Goal: Task Accomplishment & Management: Manage account settings

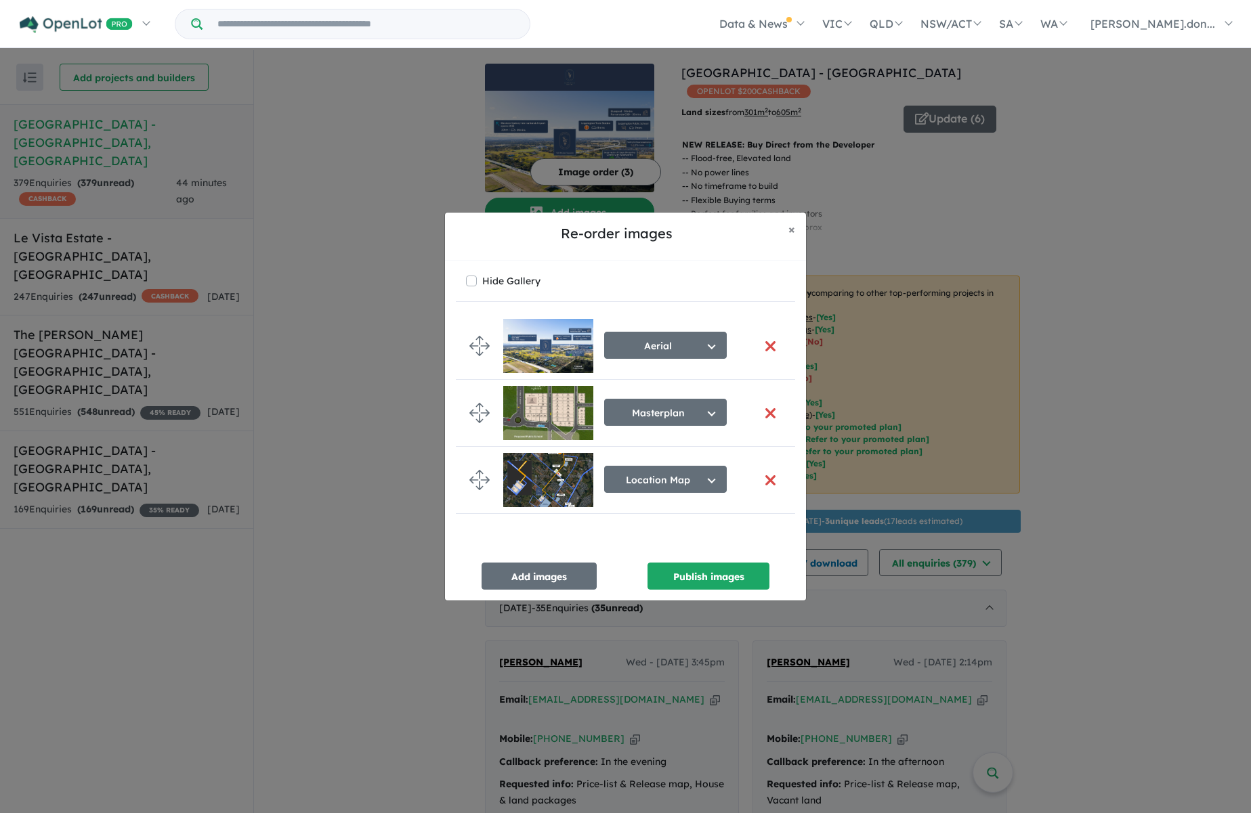
click at [766, 412] on button "button" at bounding box center [770, 413] width 28 height 29
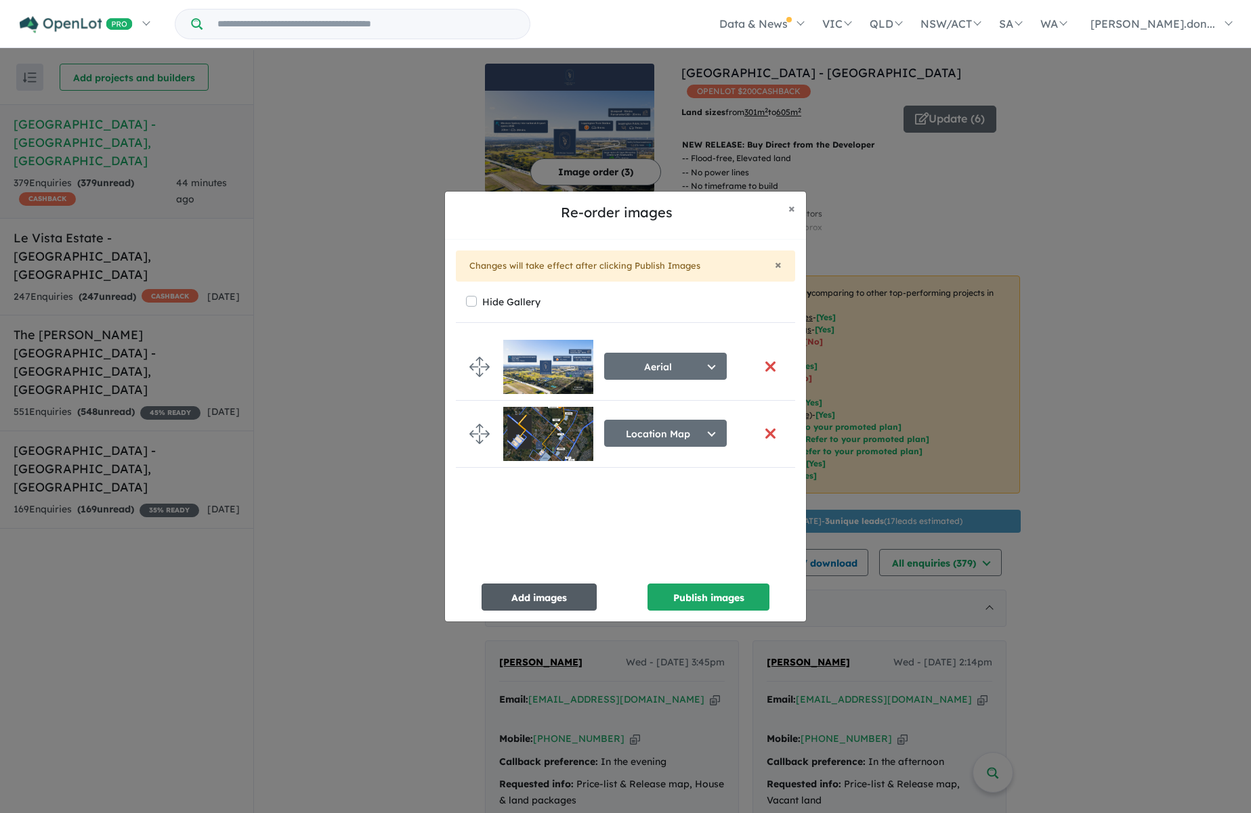
click at [553, 601] on button "Add images" at bounding box center [538, 597] width 115 height 27
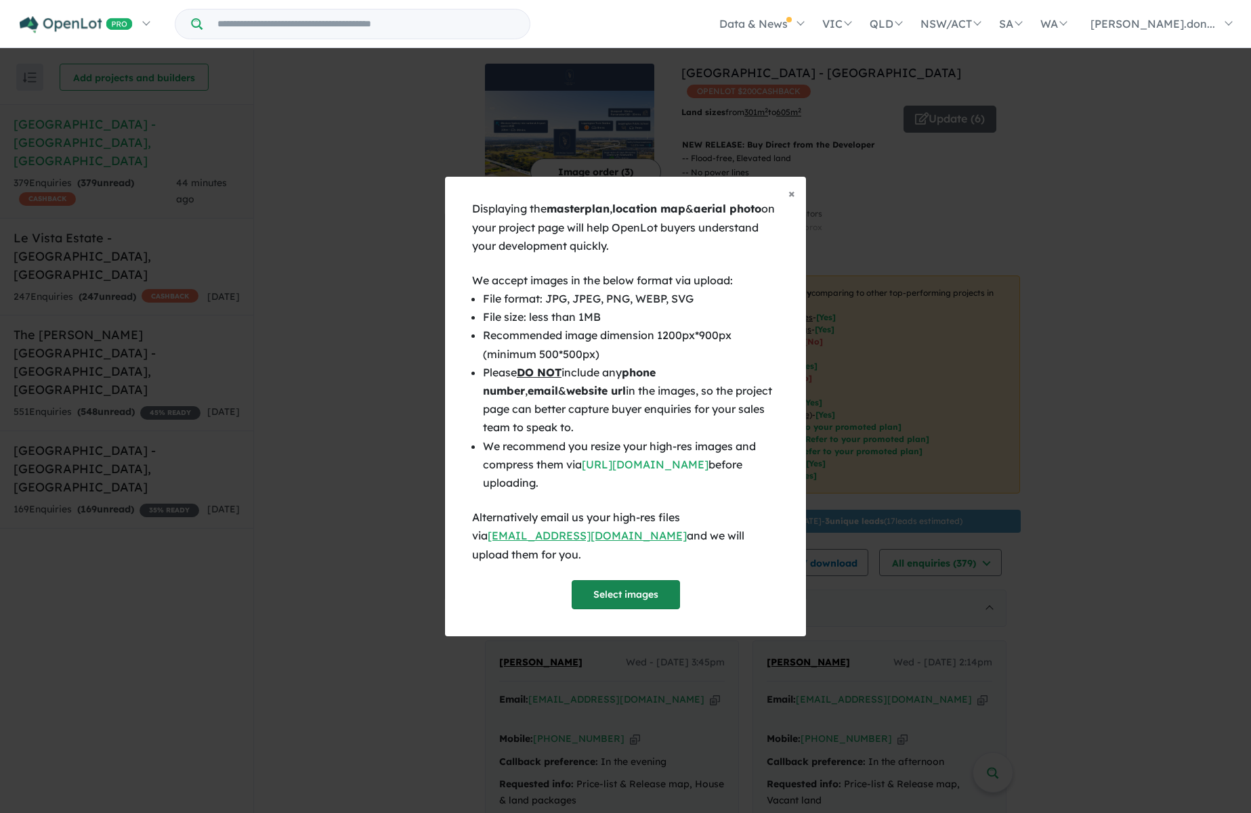
click at [609, 580] on button "Select images" at bounding box center [625, 594] width 108 height 29
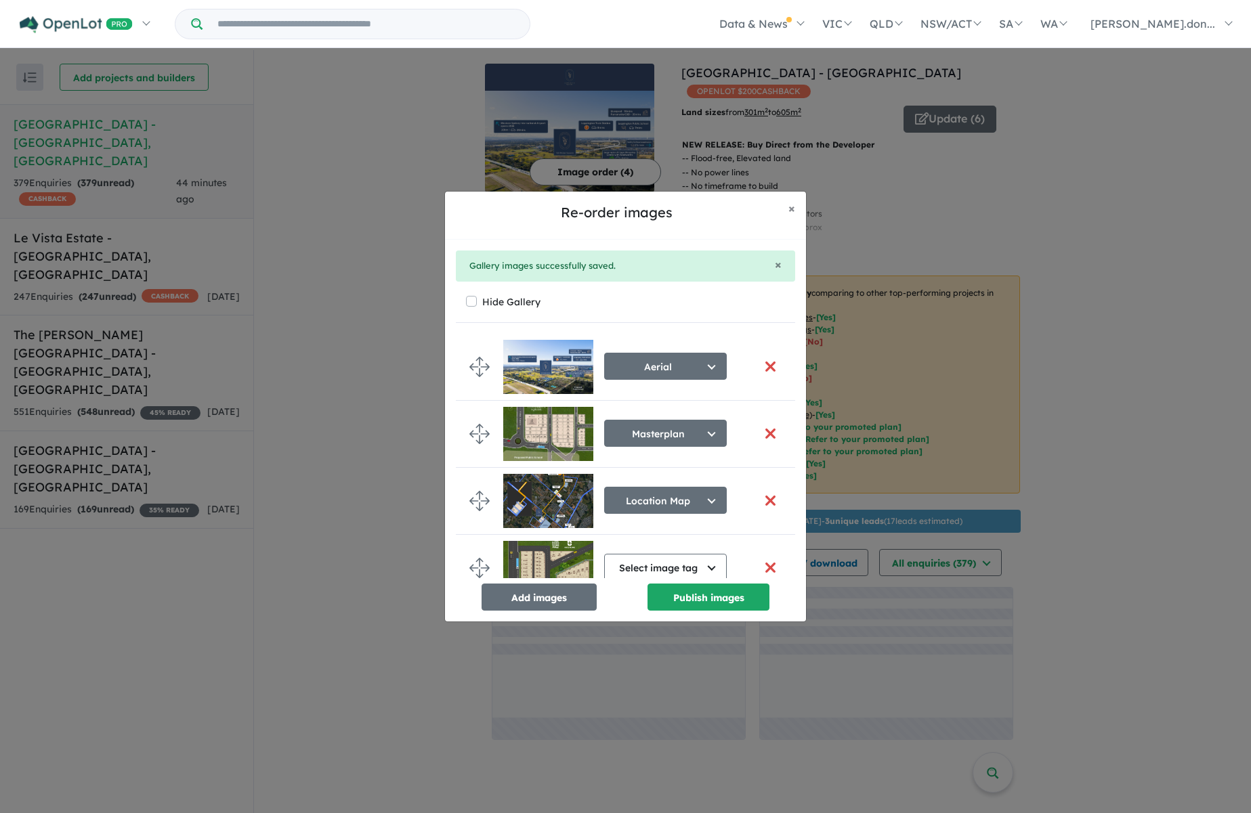
click at [759, 431] on button "button" at bounding box center [770, 433] width 28 height 29
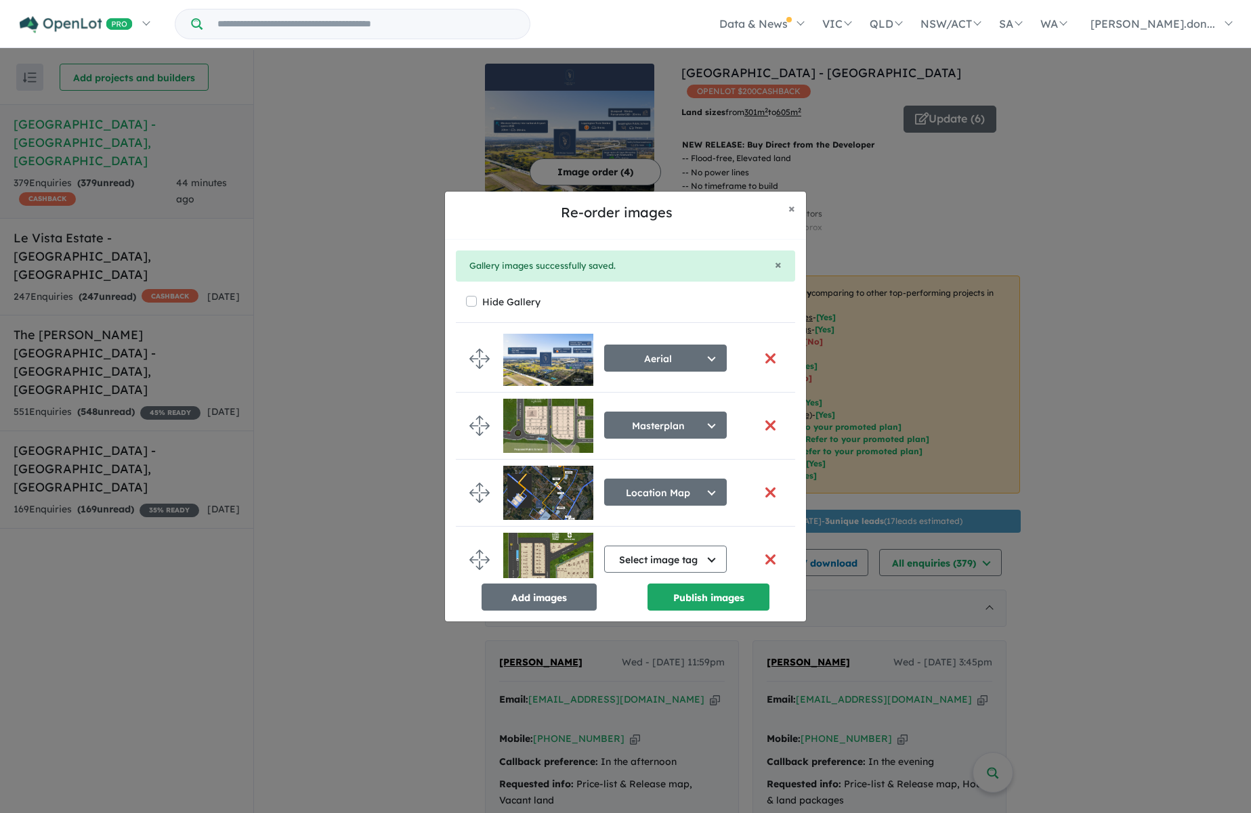
scroll to position [28, 0]
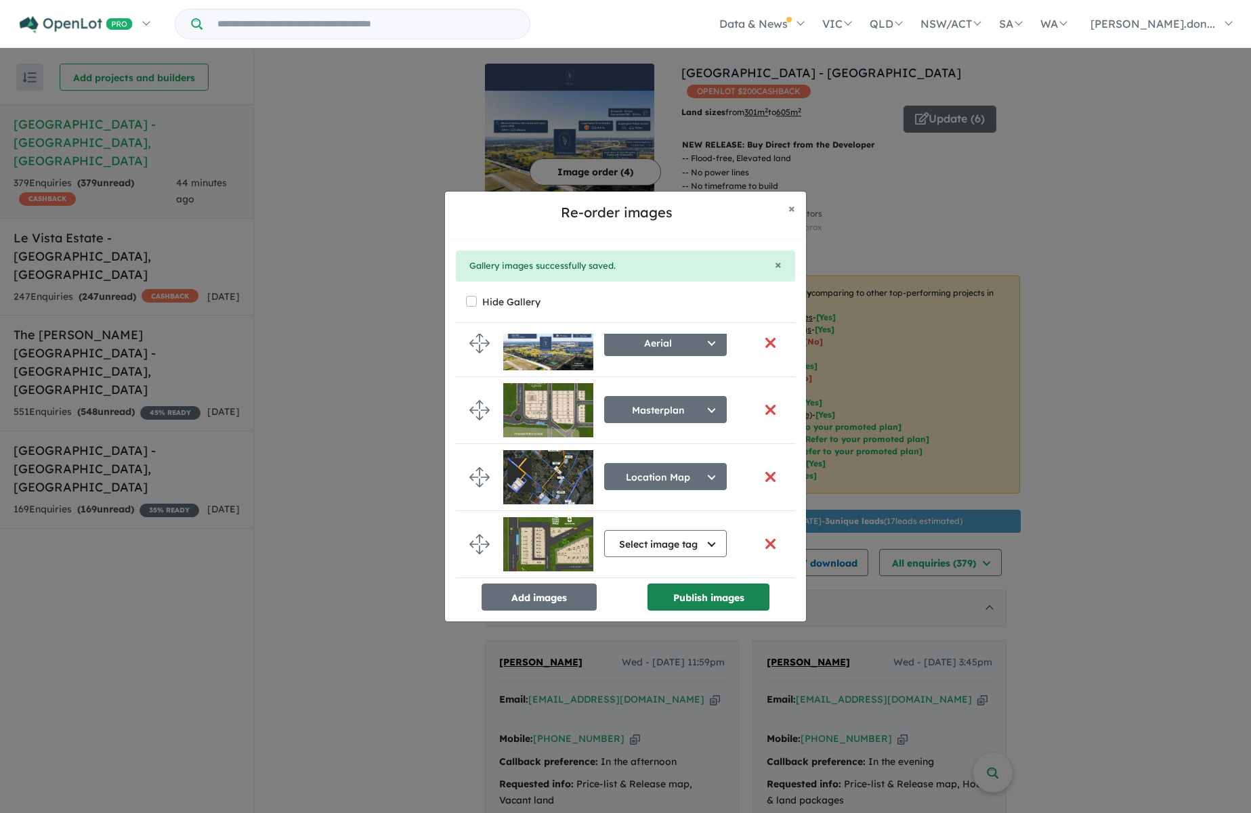
click at [705, 597] on button "Publish images" at bounding box center [708, 597] width 122 height 27
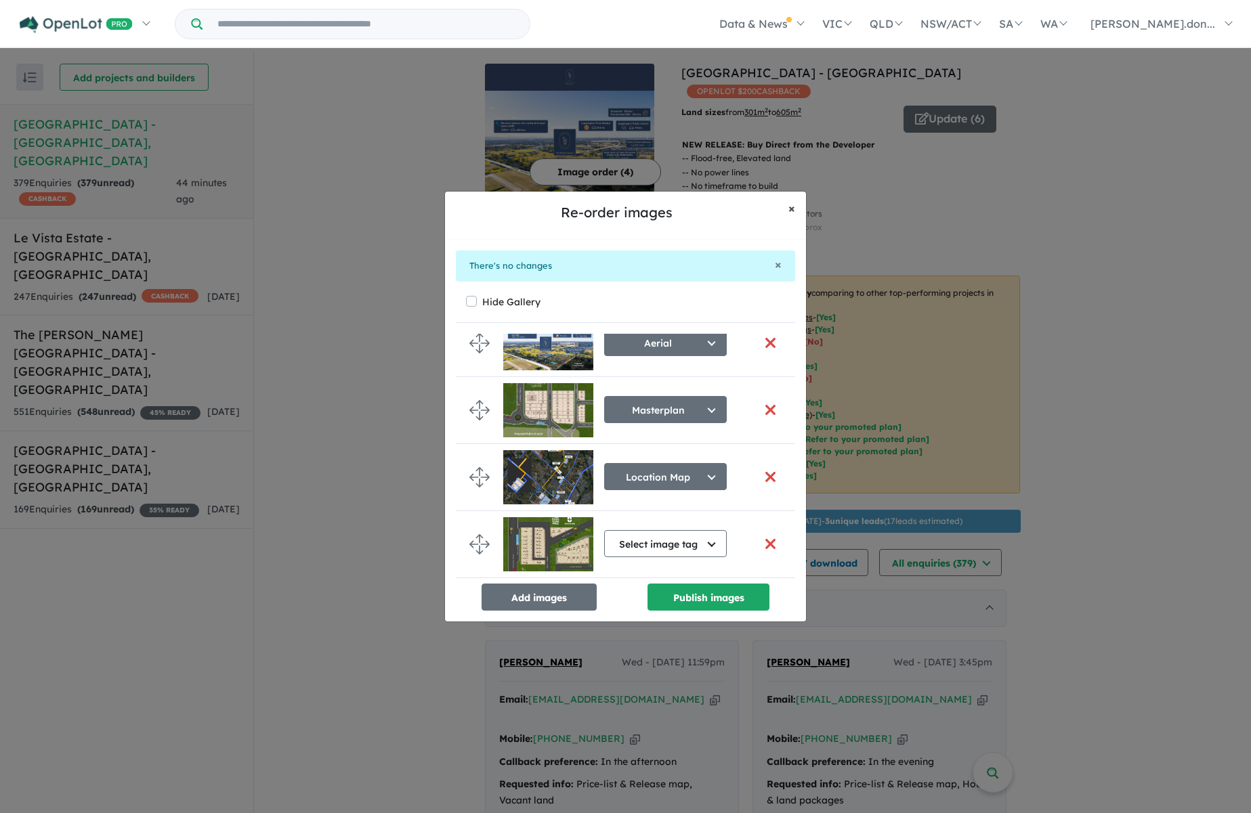
click at [788, 210] on span "×" at bounding box center [791, 208] width 7 height 16
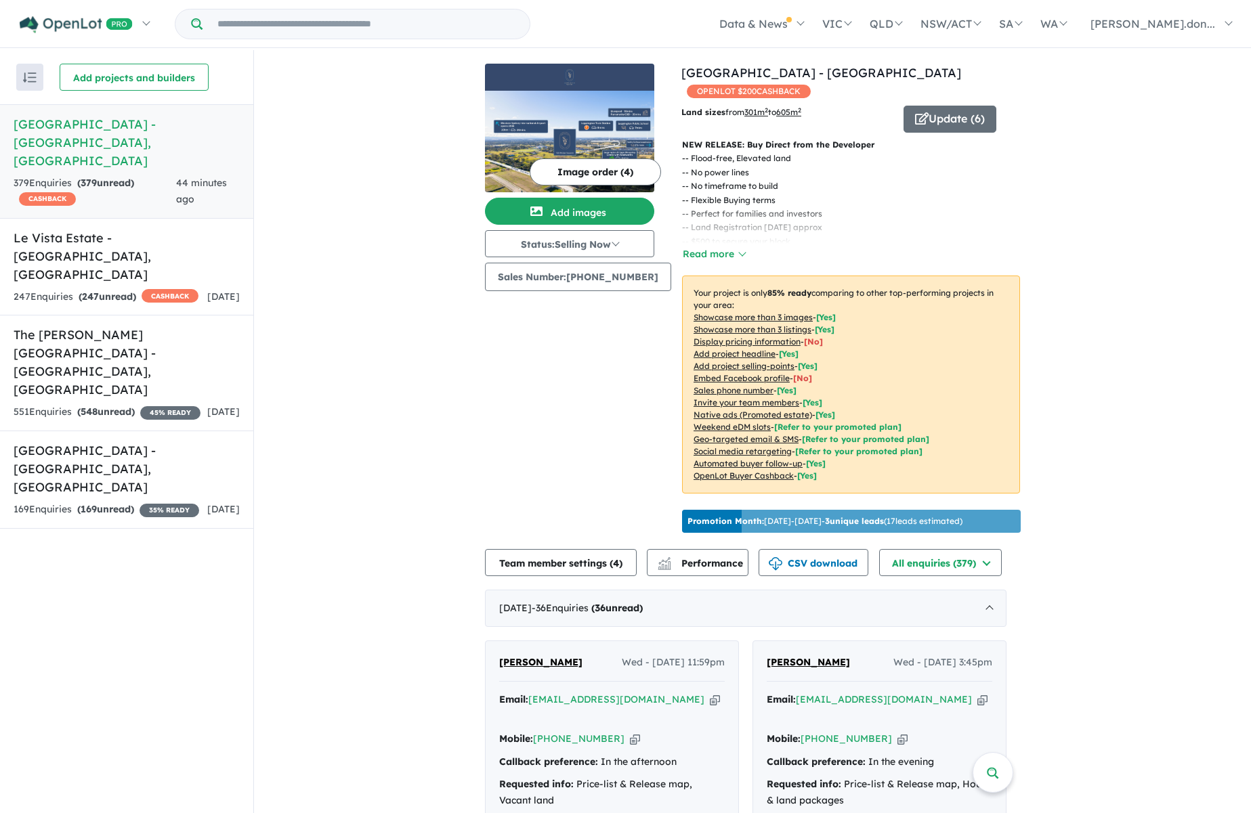
scroll to position [23, 0]
click at [584, 177] on button "Image order ( 4 )" at bounding box center [595, 171] width 131 height 27
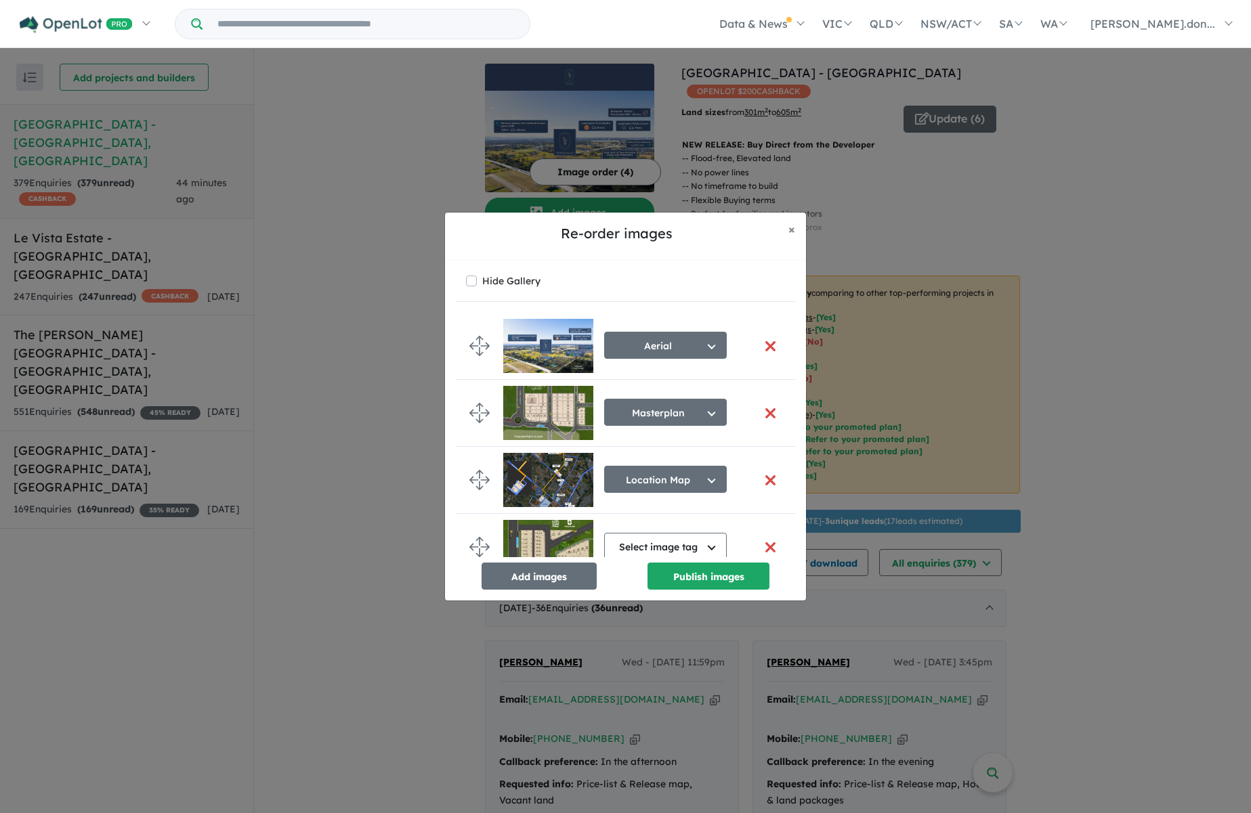
click at [771, 418] on button "button" at bounding box center [770, 413] width 28 height 29
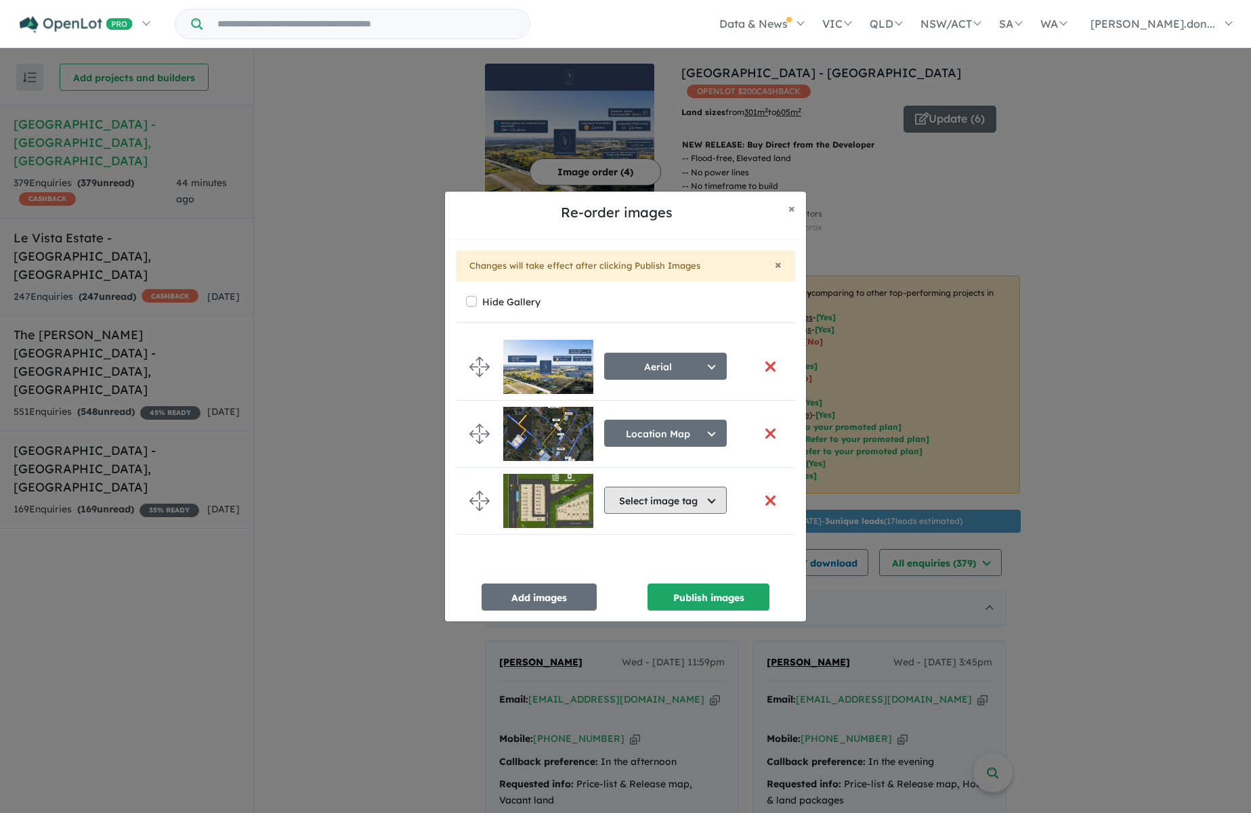
click at [717, 506] on button "Select image tag" at bounding box center [665, 500] width 123 height 27
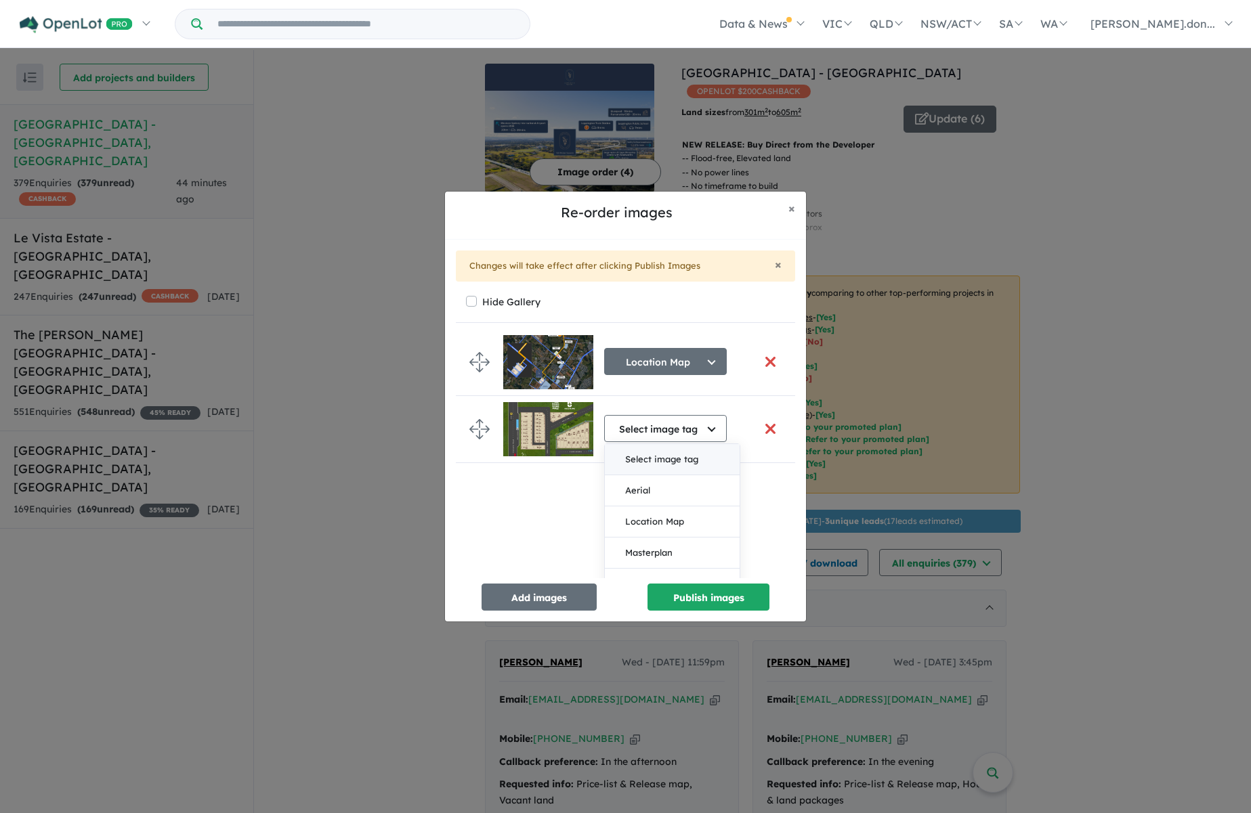
scroll to position [74, 0]
click at [685, 547] on button "Masterplan" at bounding box center [672, 550] width 135 height 31
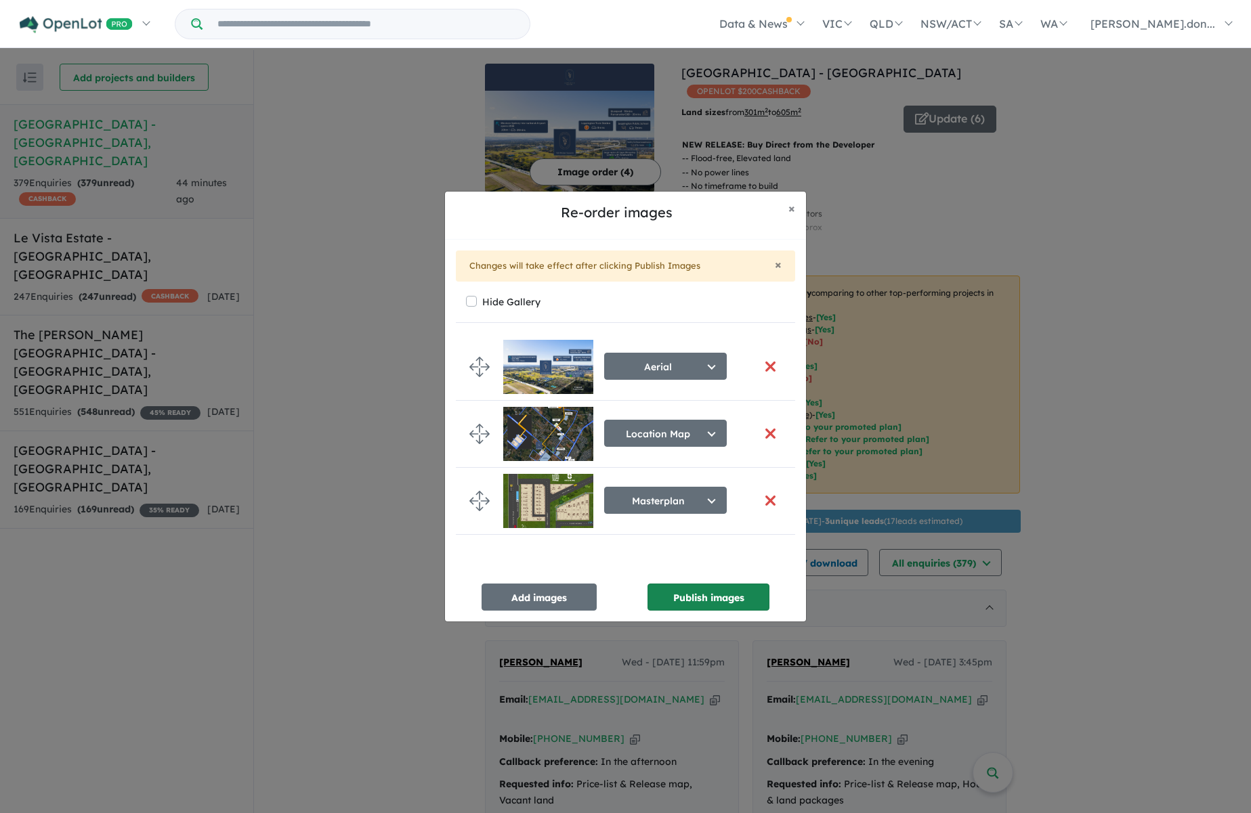
scroll to position [0, 0]
click at [708, 598] on button "Publish images" at bounding box center [708, 597] width 122 height 27
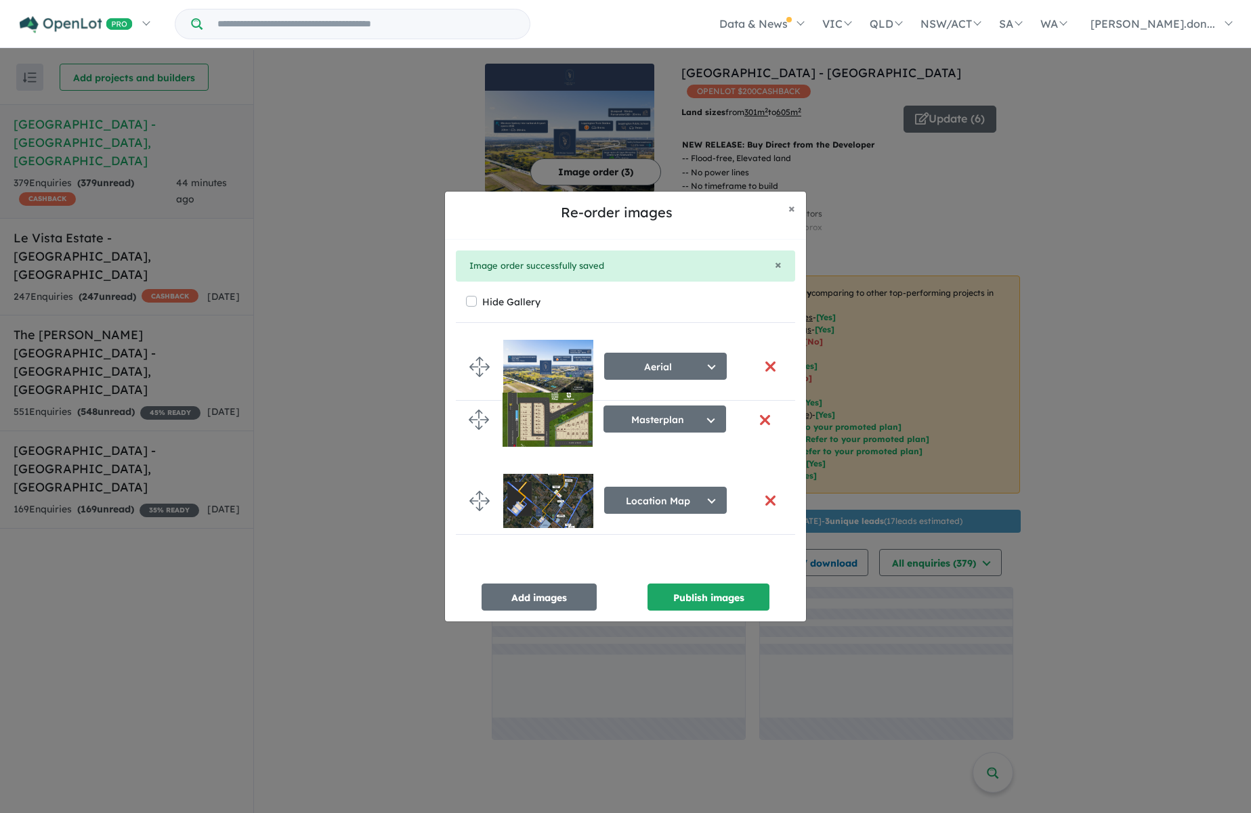
drag, startPoint x: 476, startPoint y: 503, endPoint x: 475, endPoint y: 423, distance: 80.6
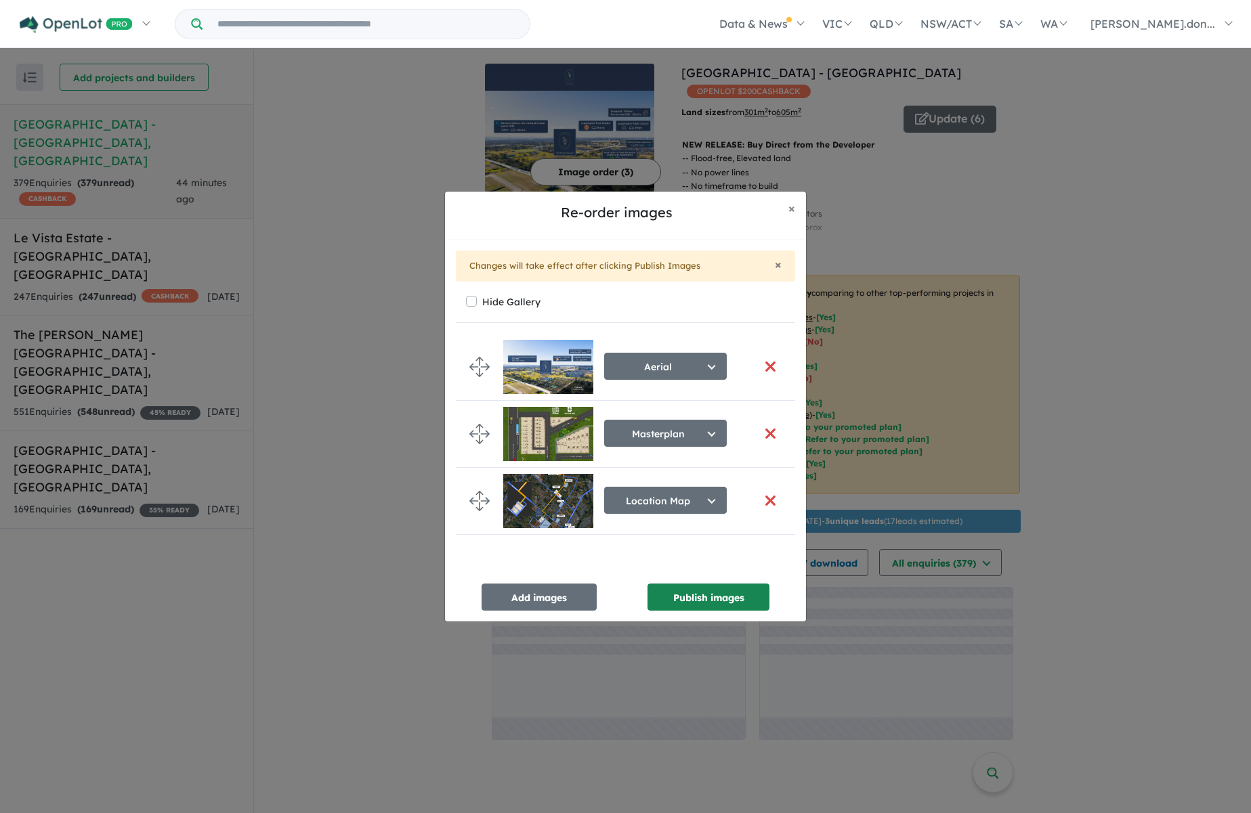
click at [704, 598] on button "Publish images" at bounding box center [708, 597] width 122 height 27
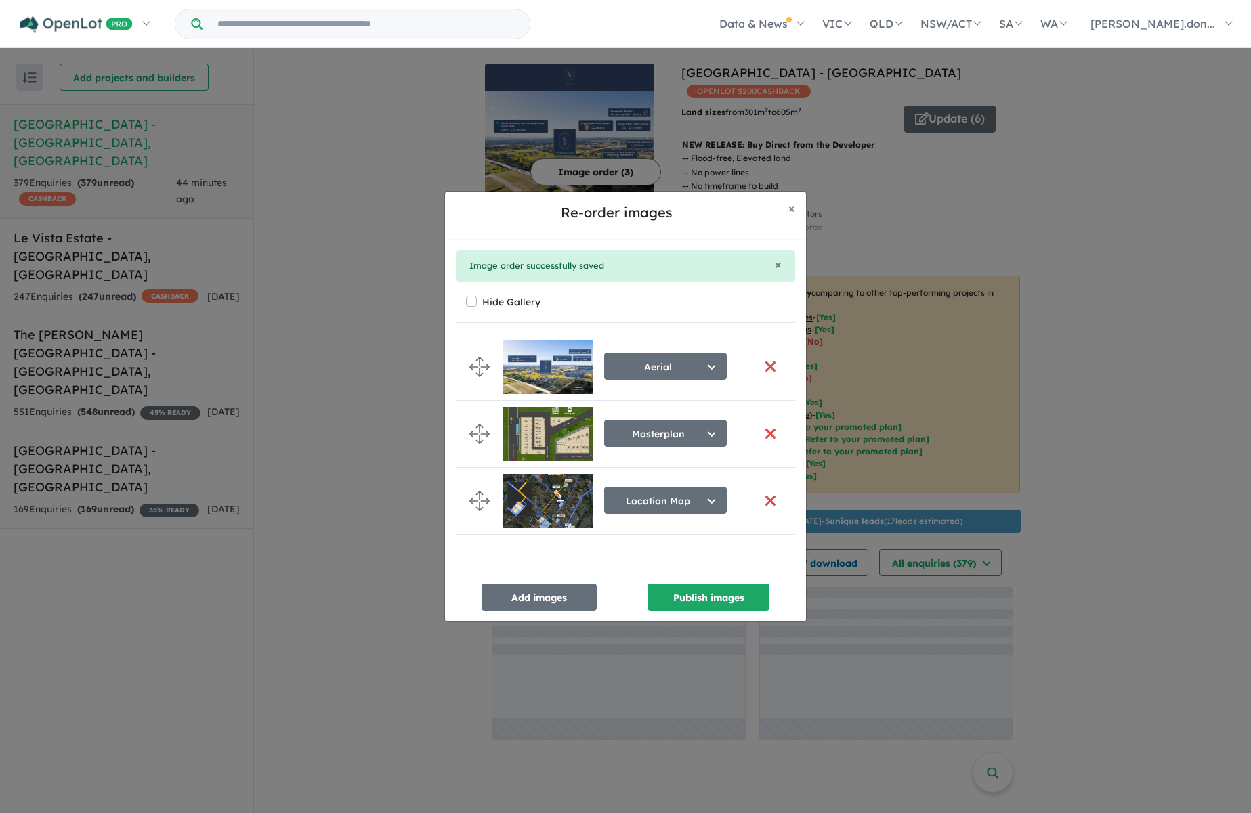
click at [1146, 378] on div "Re-order images × Close × Image order successfully saved Hide Gallery Aerial Se…" at bounding box center [625, 406] width 1251 height 813
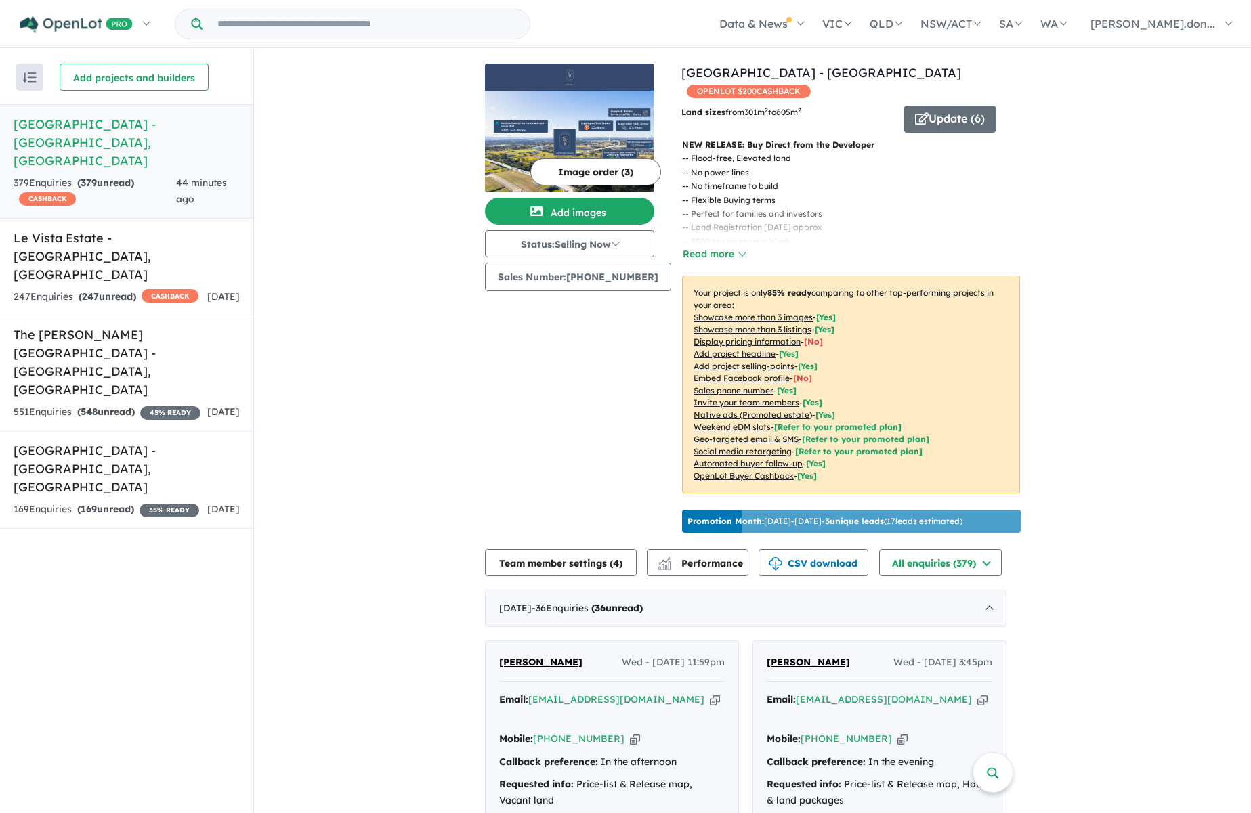
click at [615, 175] on button "Image order ( 3 )" at bounding box center [595, 171] width 131 height 27
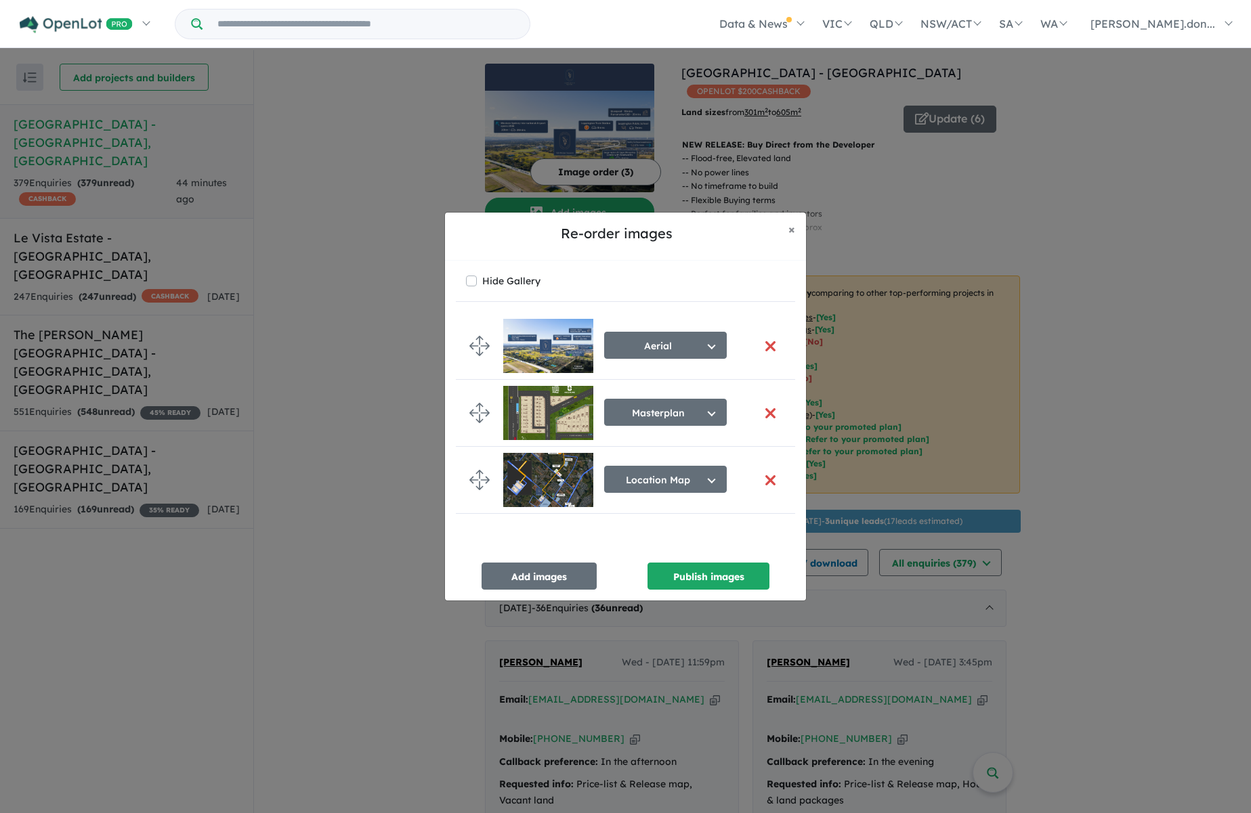
click at [766, 410] on button "button" at bounding box center [770, 413] width 28 height 29
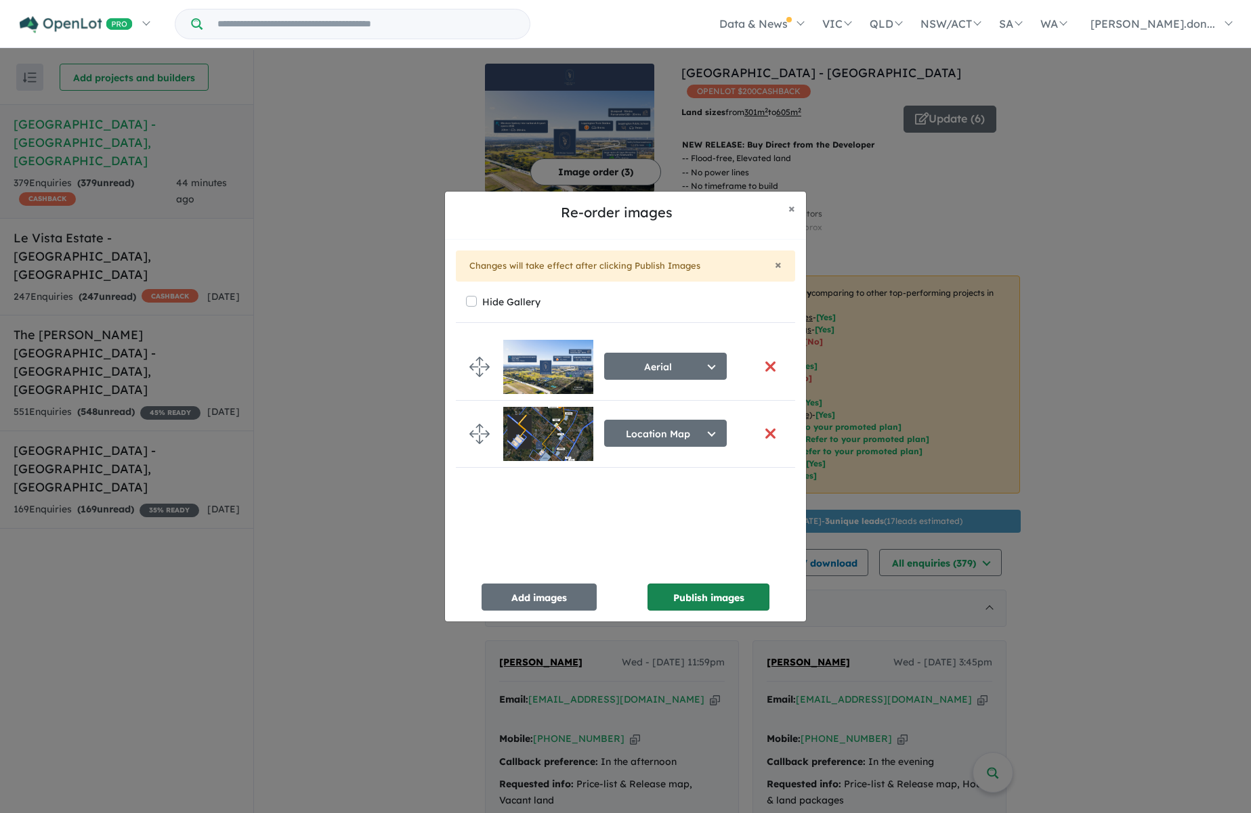
click at [703, 599] on button "Publish images" at bounding box center [708, 597] width 122 height 27
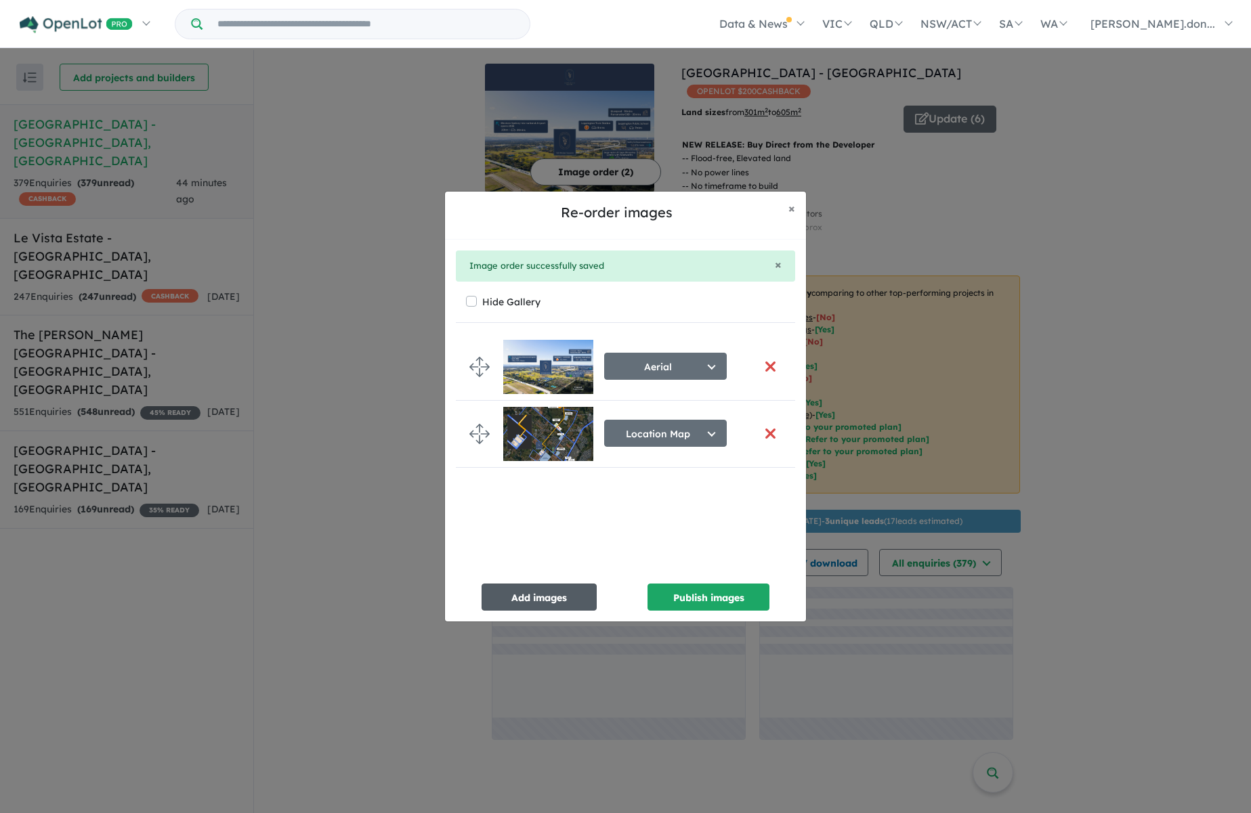
click at [580, 599] on button "Add images" at bounding box center [538, 597] width 115 height 27
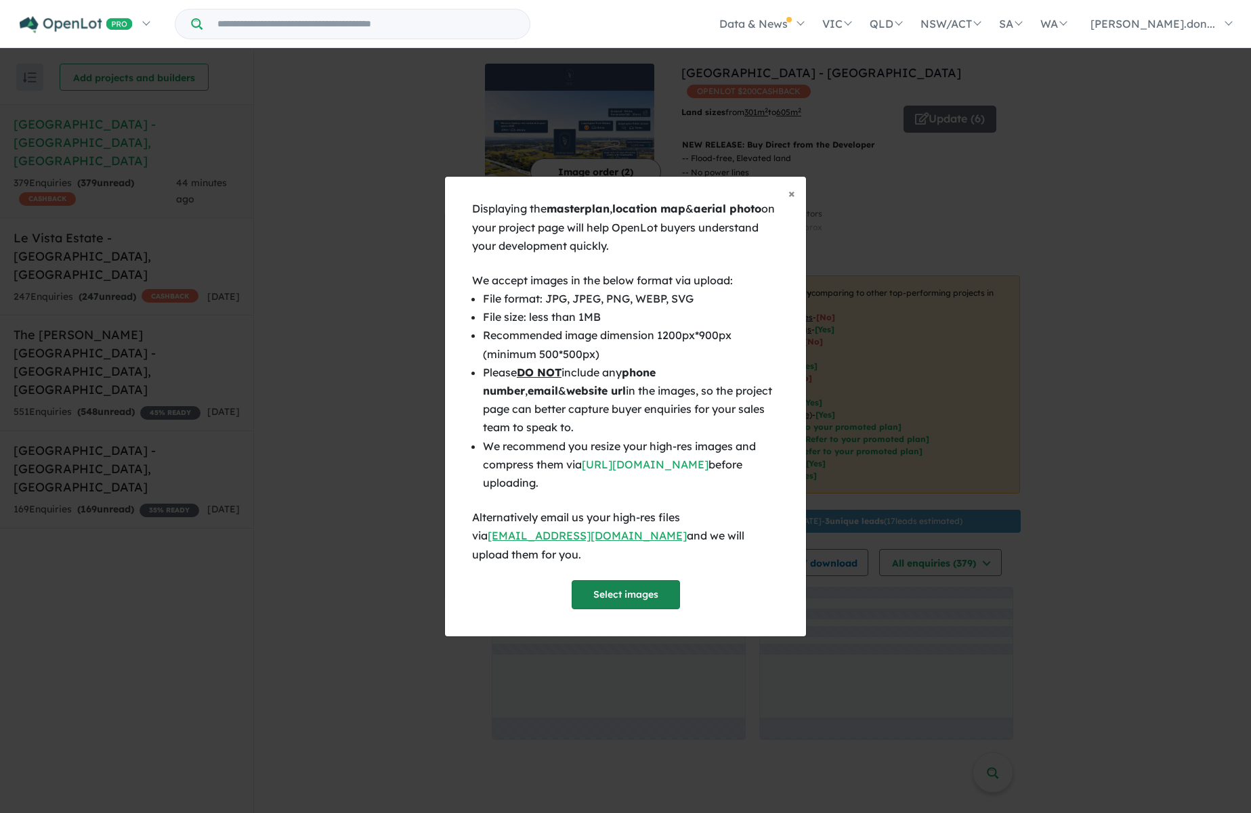
click at [636, 580] on button "Select images" at bounding box center [625, 594] width 108 height 29
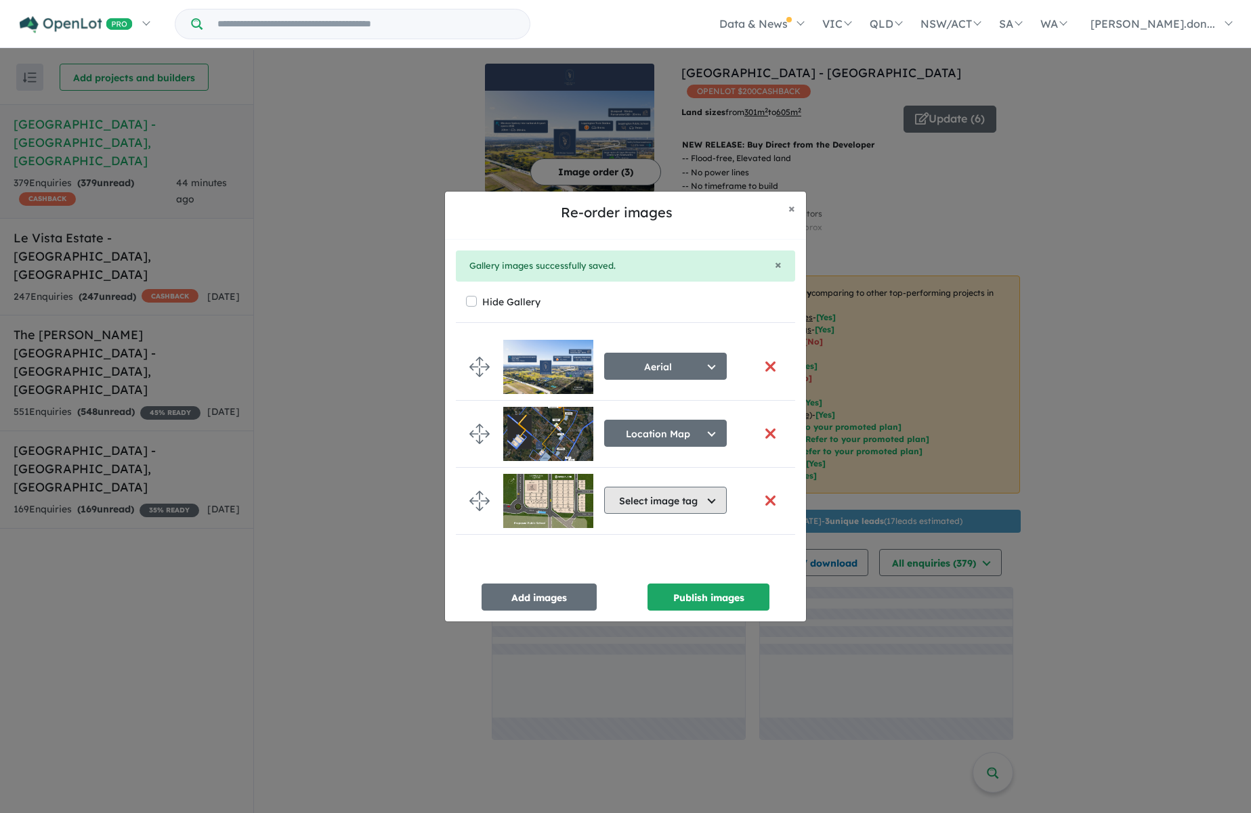
click at [713, 494] on button "Select image tag" at bounding box center [665, 500] width 123 height 27
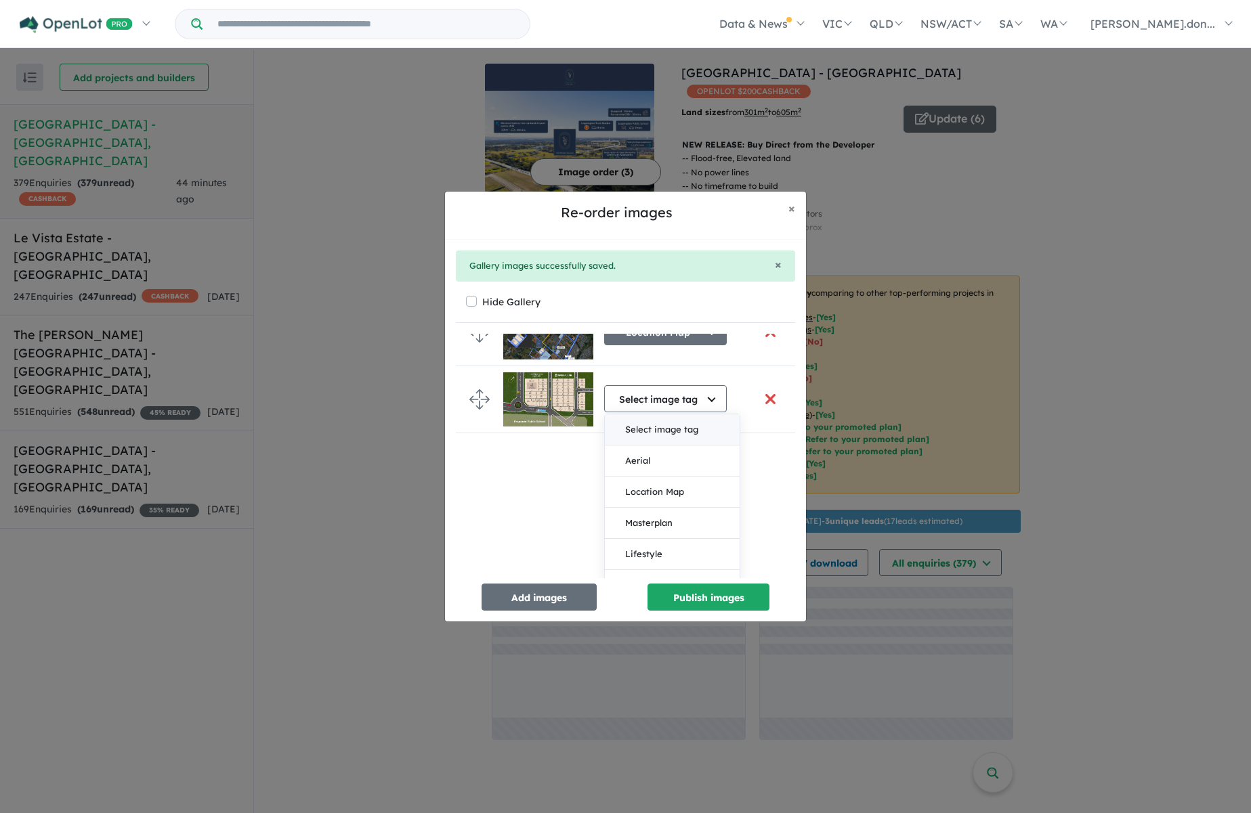
scroll to position [105, 0]
click at [672, 525] on button "Masterplan" at bounding box center [672, 519] width 135 height 31
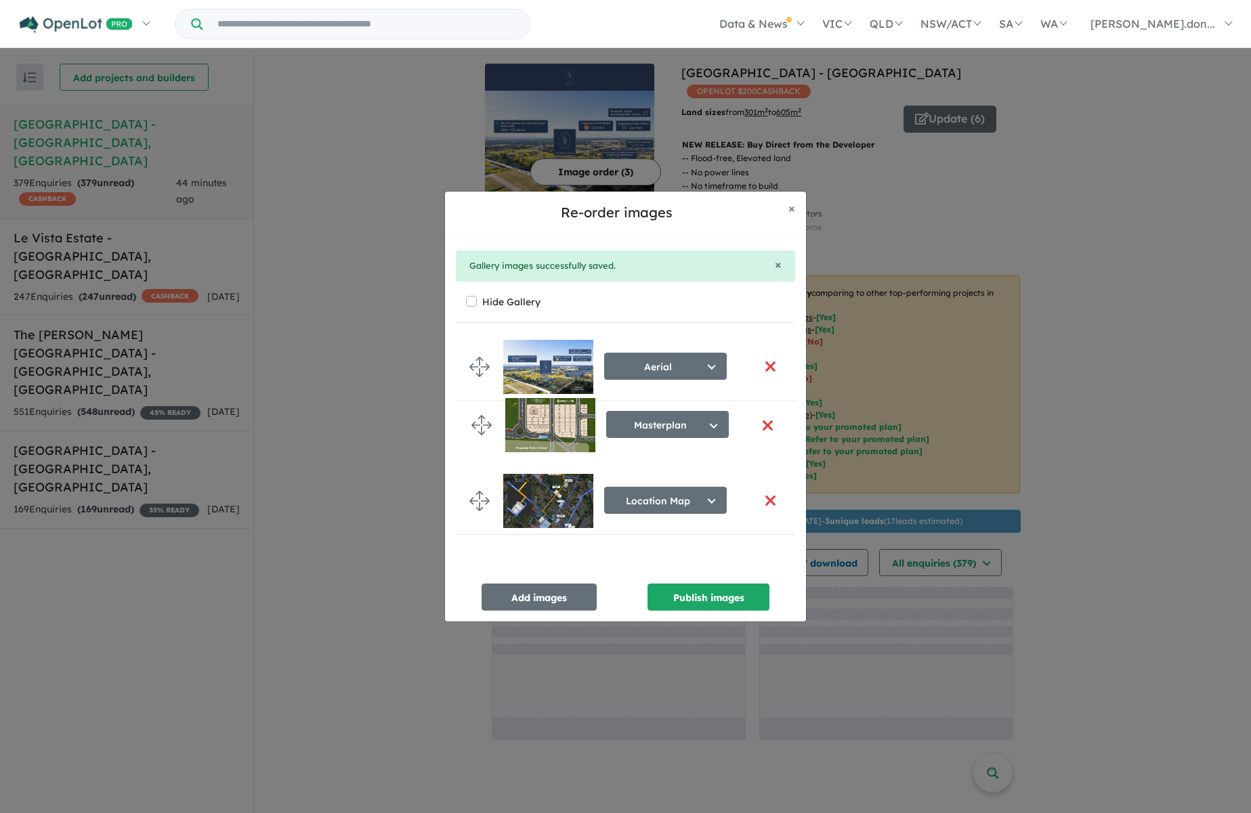
drag, startPoint x: 483, startPoint y: 500, endPoint x: 485, endPoint y: 425, distance: 74.5
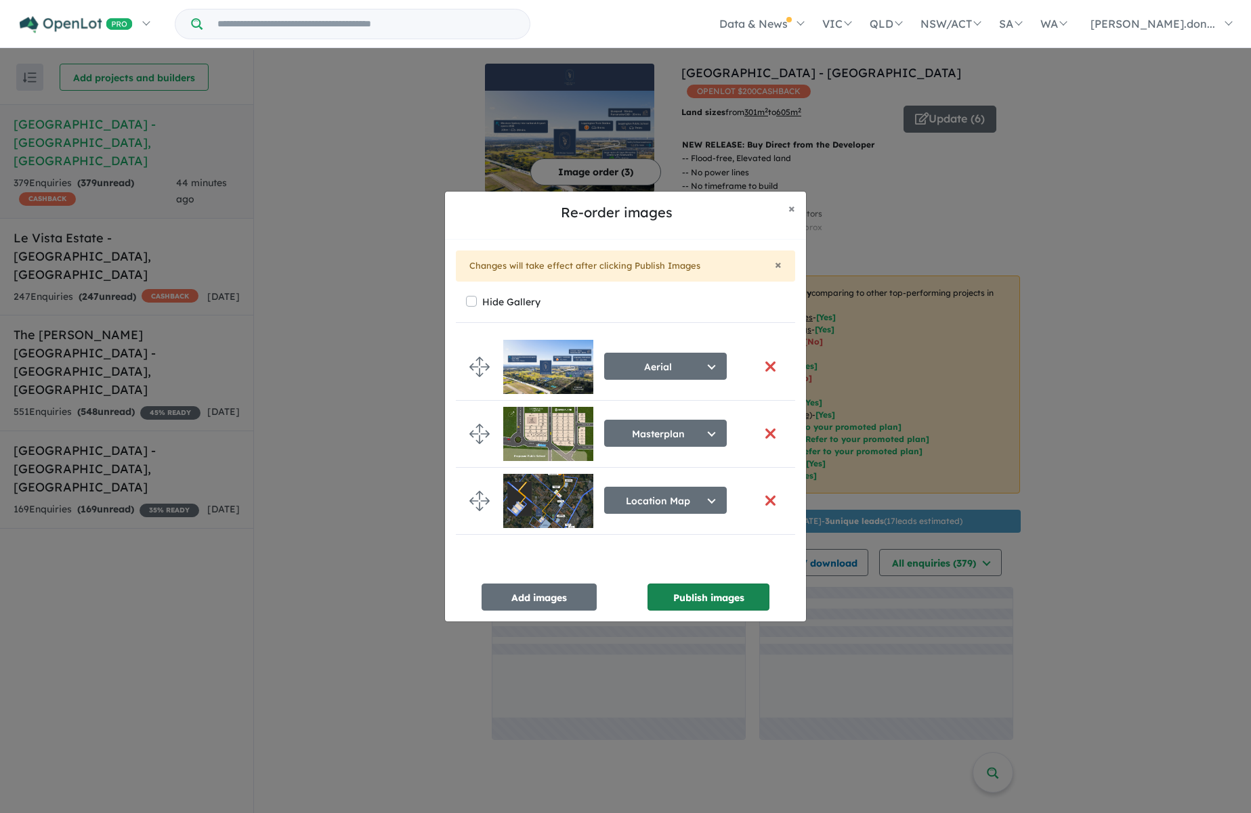
click at [693, 590] on button "Publish images" at bounding box center [708, 597] width 122 height 27
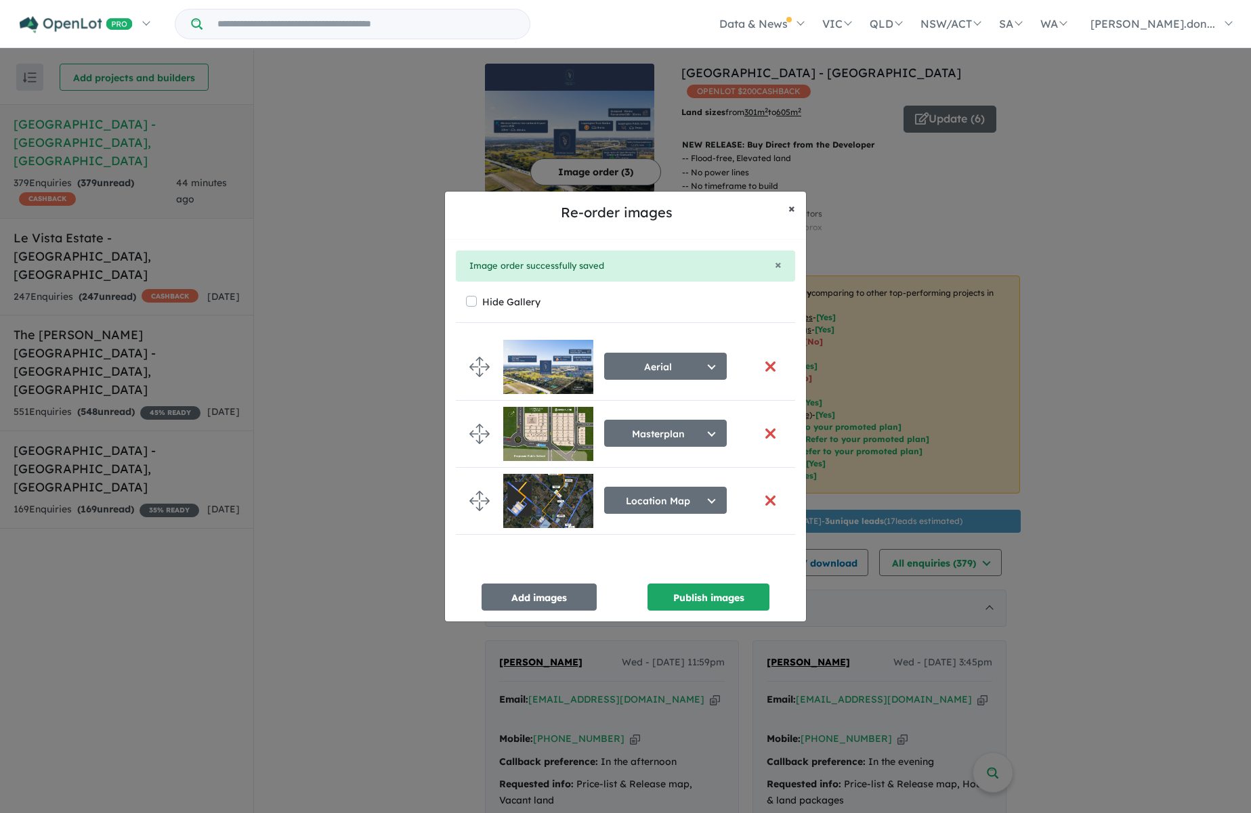
click at [789, 209] on span "×" at bounding box center [791, 208] width 7 height 16
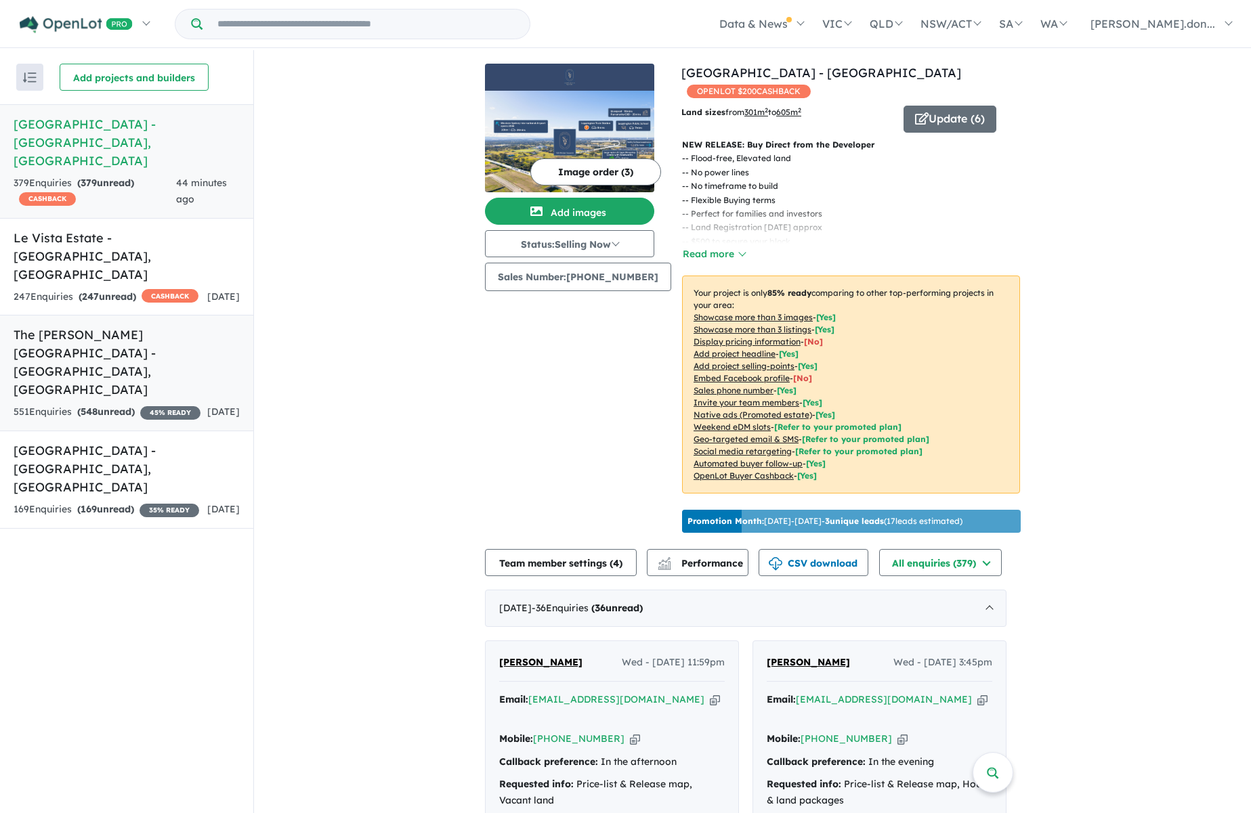
click at [125, 326] on h5 "The [PERSON_NAME][GEOGRAPHIC_DATA] - [GEOGRAPHIC_DATA] , [GEOGRAPHIC_DATA]" at bounding box center [127, 362] width 226 height 73
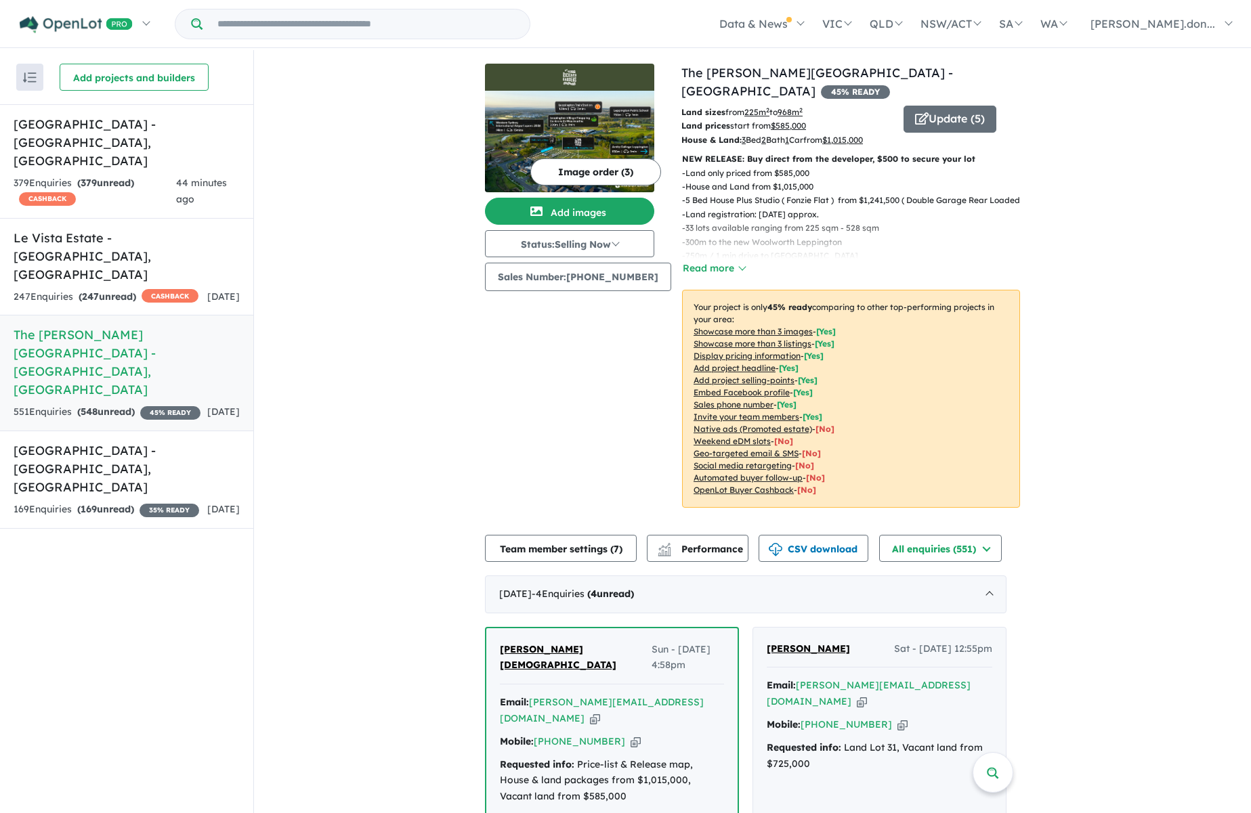
click at [566, 126] on img at bounding box center [569, 142] width 169 height 102
click at [53, 229] on h5 "[GEOGRAPHIC_DATA] - [GEOGRAPHIC_DATA] , [GEOGRAPHIC_DATA]" at bounding box center [127, 256] width 226 height 55
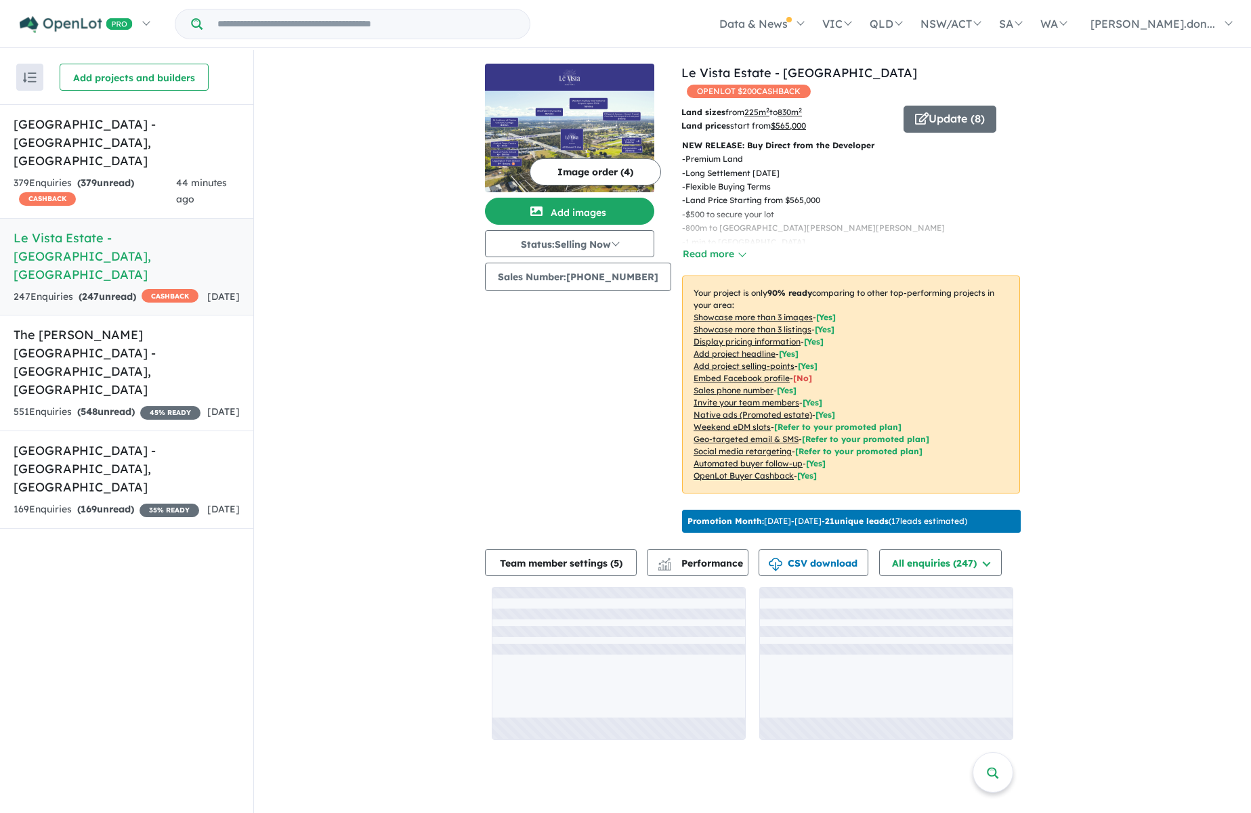
click at [613, 102] on img at bounding box center [569, 142] width 169 height 102
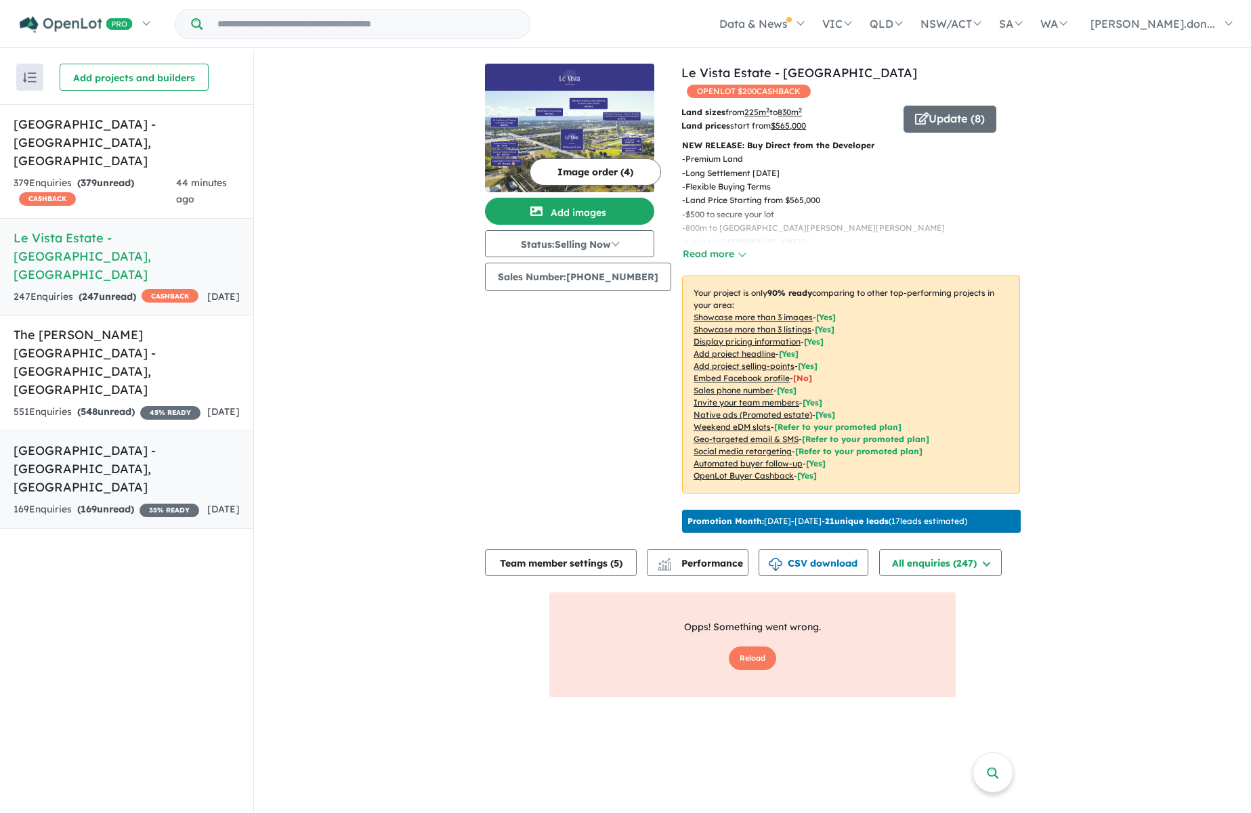
click at [45, 441] on h5 "[GEOGRAPHIC_DATA] - [GEOGRAPHIC_DATA] , [GEOGRAPHIC_DATA]" at bounding box center [127, 468] width 226 height 55
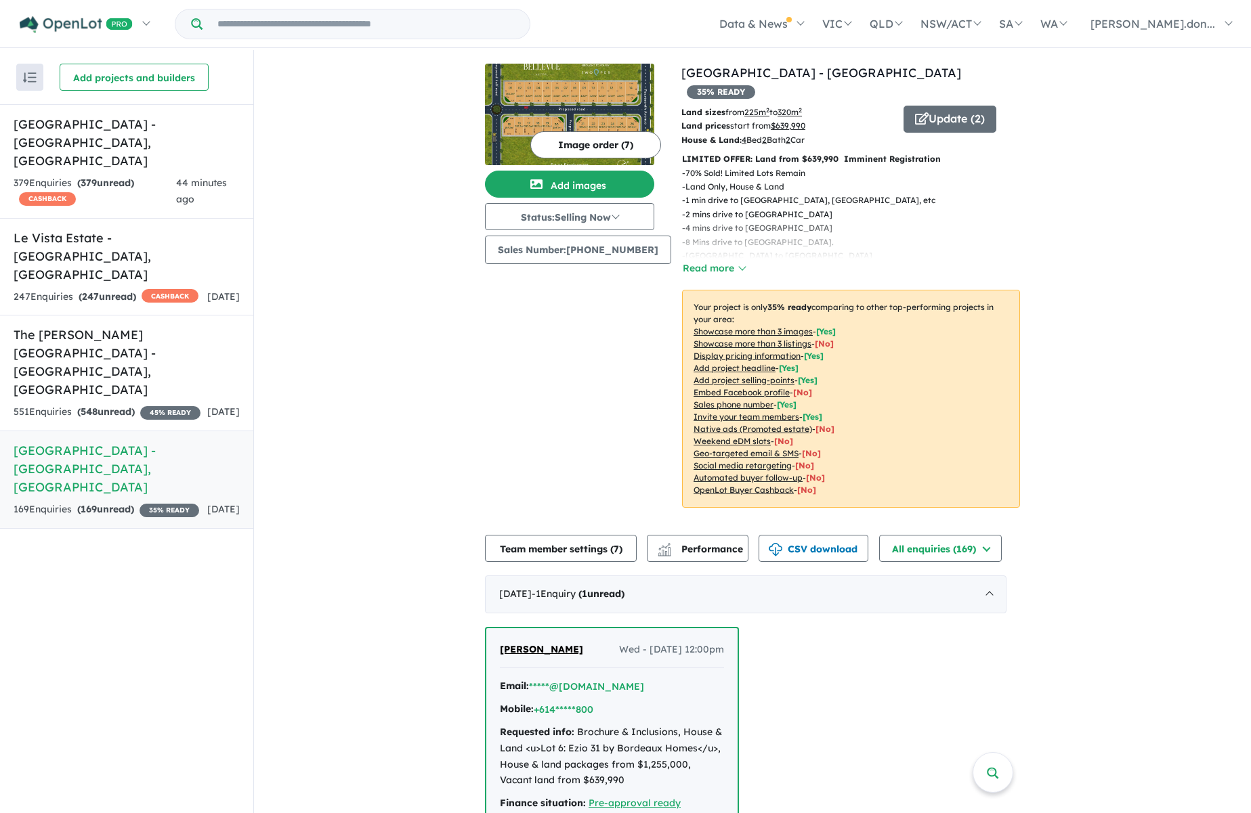
click at [555, 100] on img at bounding box center [569, 115] width 169 height 102
